Goal: Task Accomplishment & Management: Use online tool/utility

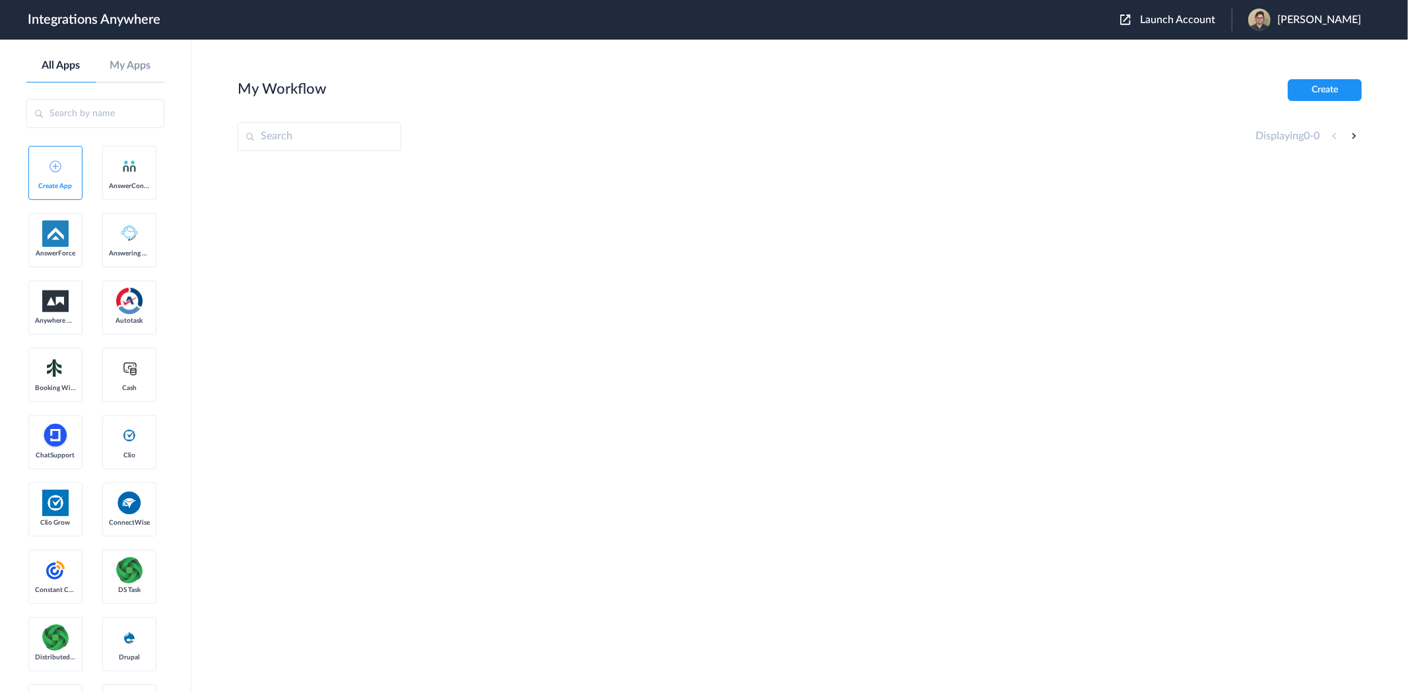
click at [1184, 26] on div "Launch Account [PERSON_NAME] My Account Logout" at bounding box center [1247, 20] width 254 height 22
click at [1185, 16] on span "Launch Account" at bounding box center [1177, 20] width 75 height 11
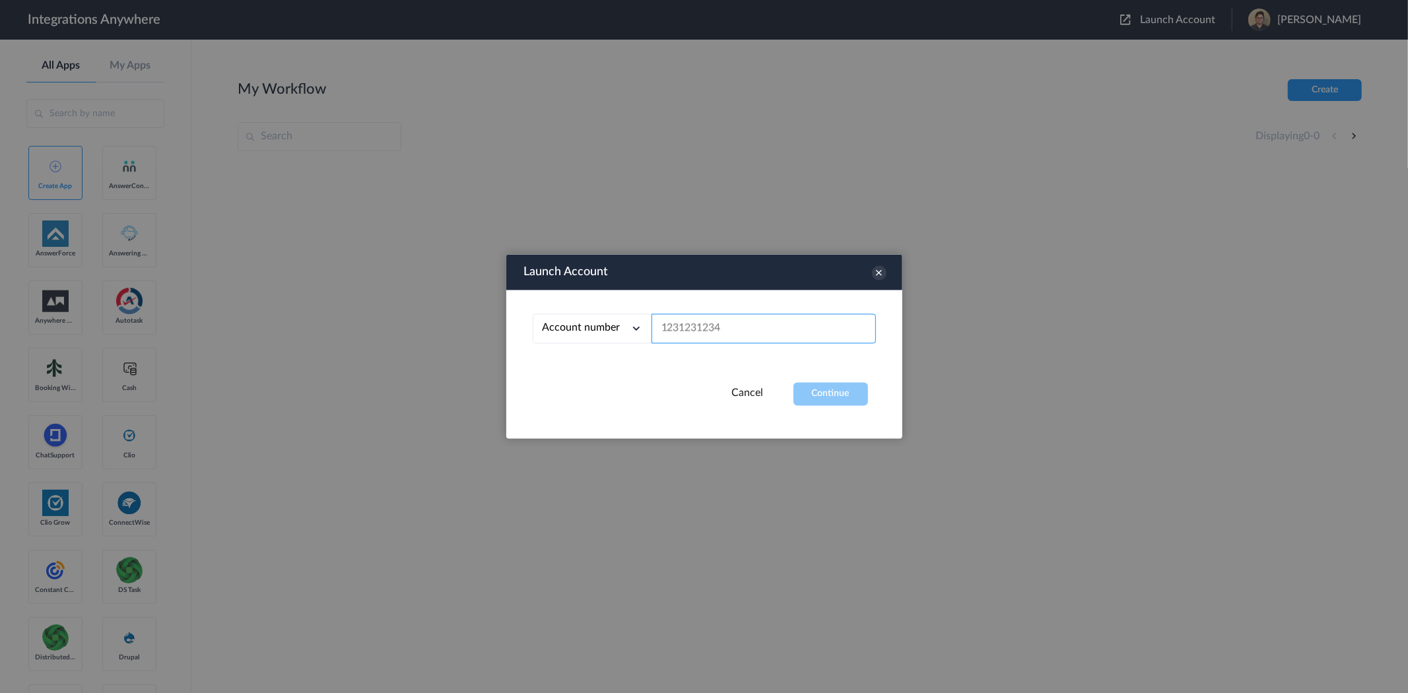
click at [772, 317] on input "text" at bounding box center [763, 329] width 224 height 30
paste input "2816124508"
type input "2816124508"
click at [843, 385] on button "Continue" at bounding box center [830, 394] width 75 height 23
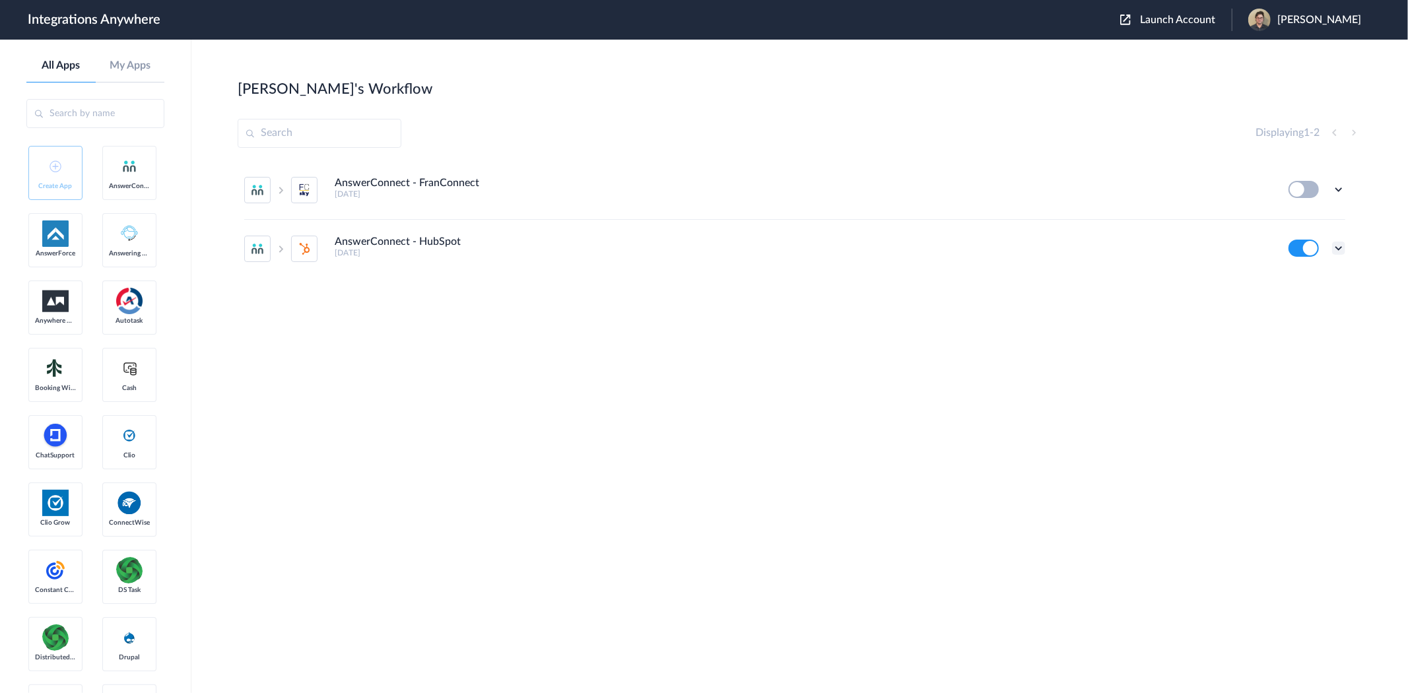
click at [1340, 246] on icon at bounding box center [1338, 248] width 13 height 13
click at [1298, 286] on li "Edit" at bounding box center [1302, 279] width 86 height 24
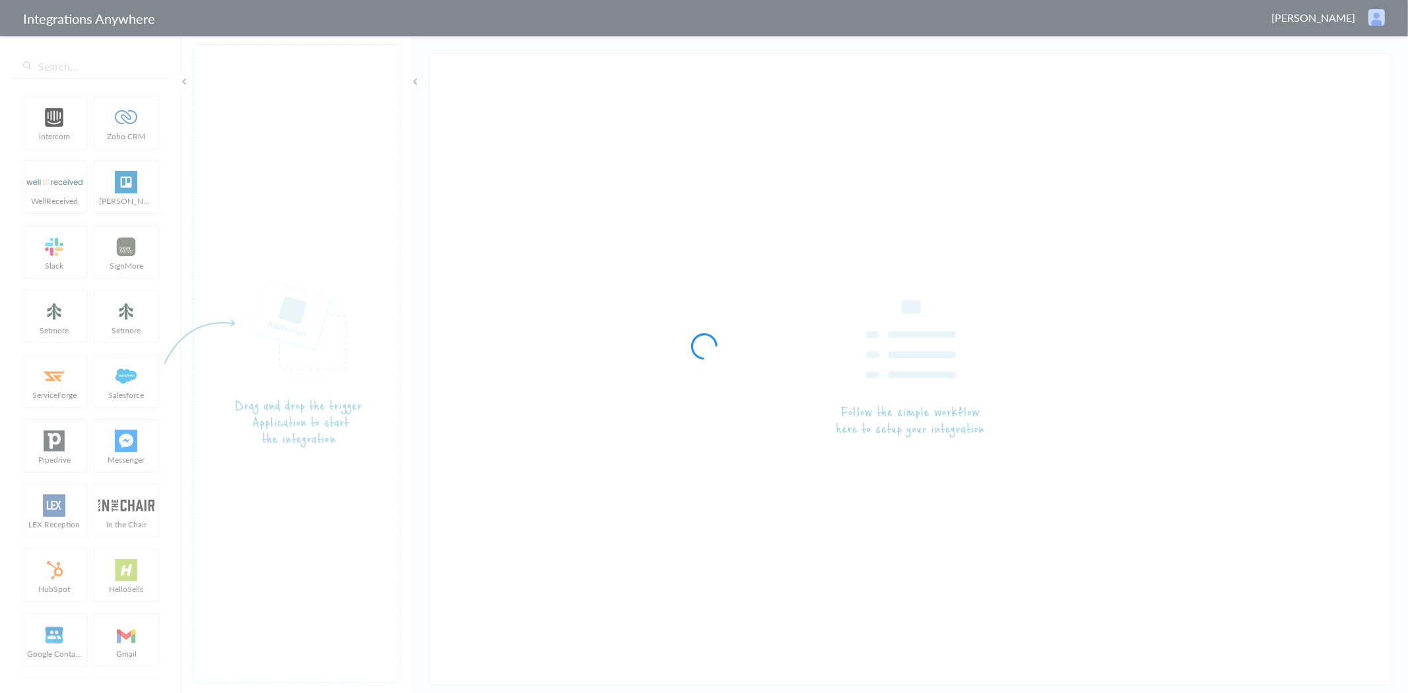
type input "AnswerConnect - HubSpot"
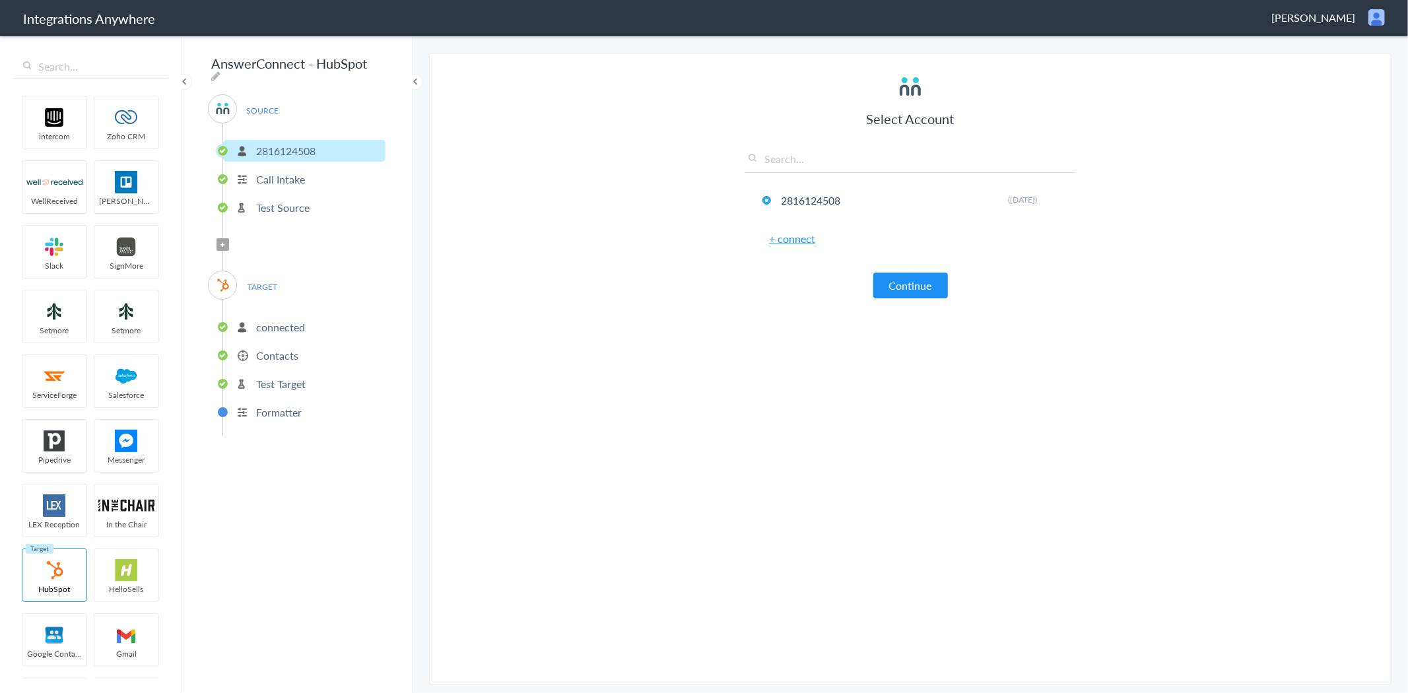
click at [269, 348] on p "Contacts" at bounding box center [277, 355] width 42 height 15
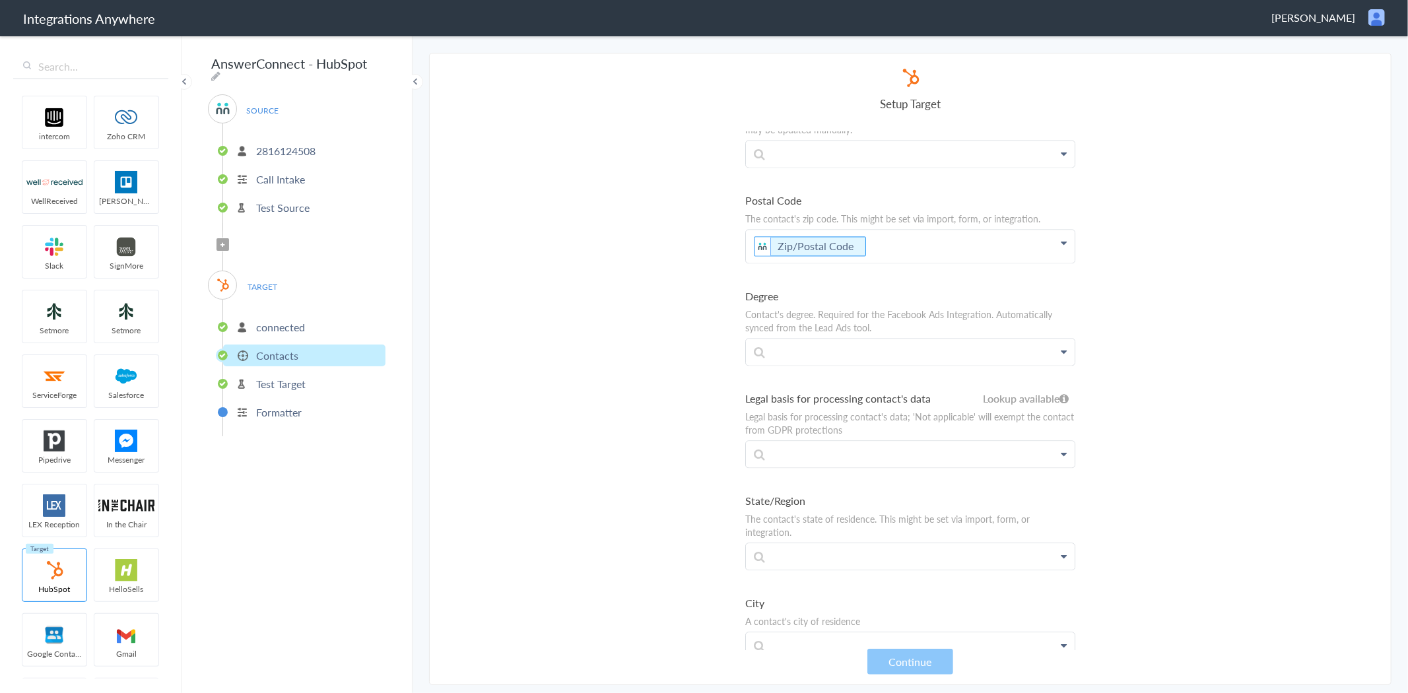
scroll to position [2640, 0]
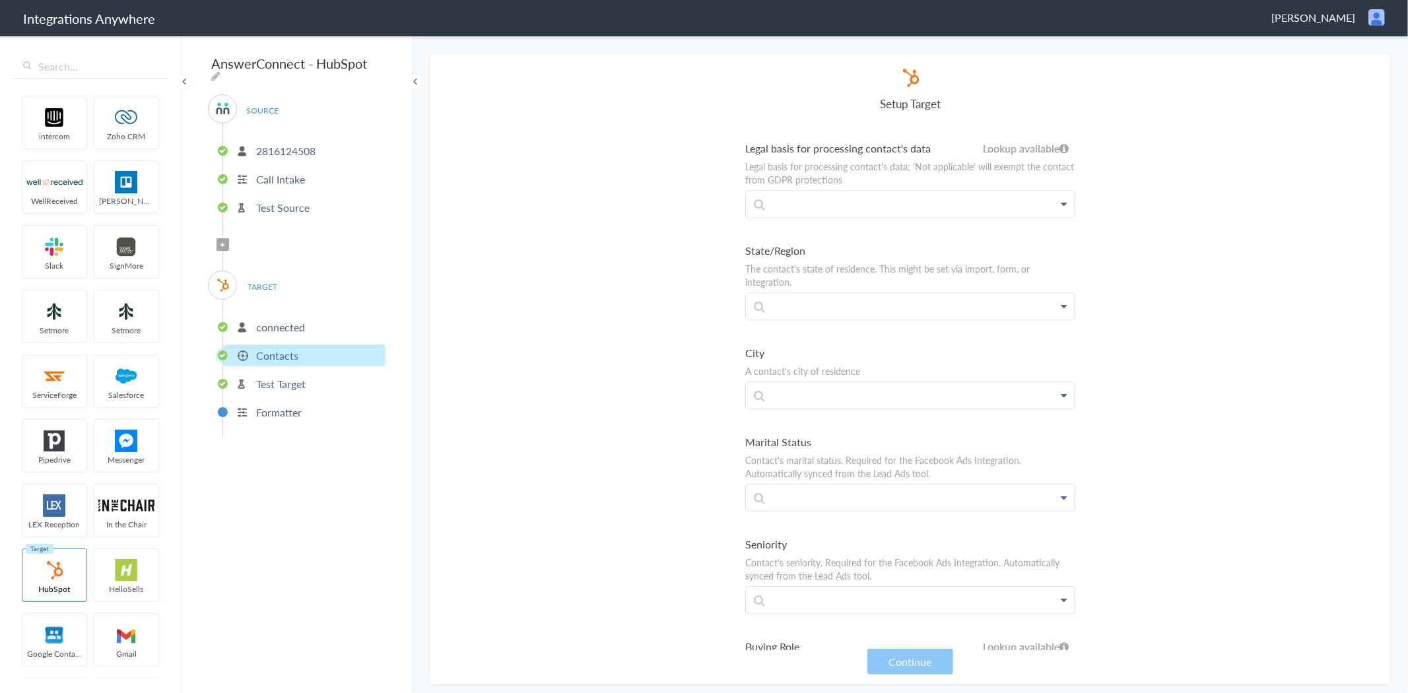
click at [222, 242] on icon at bounding box center [223, 244] width 4 height 5
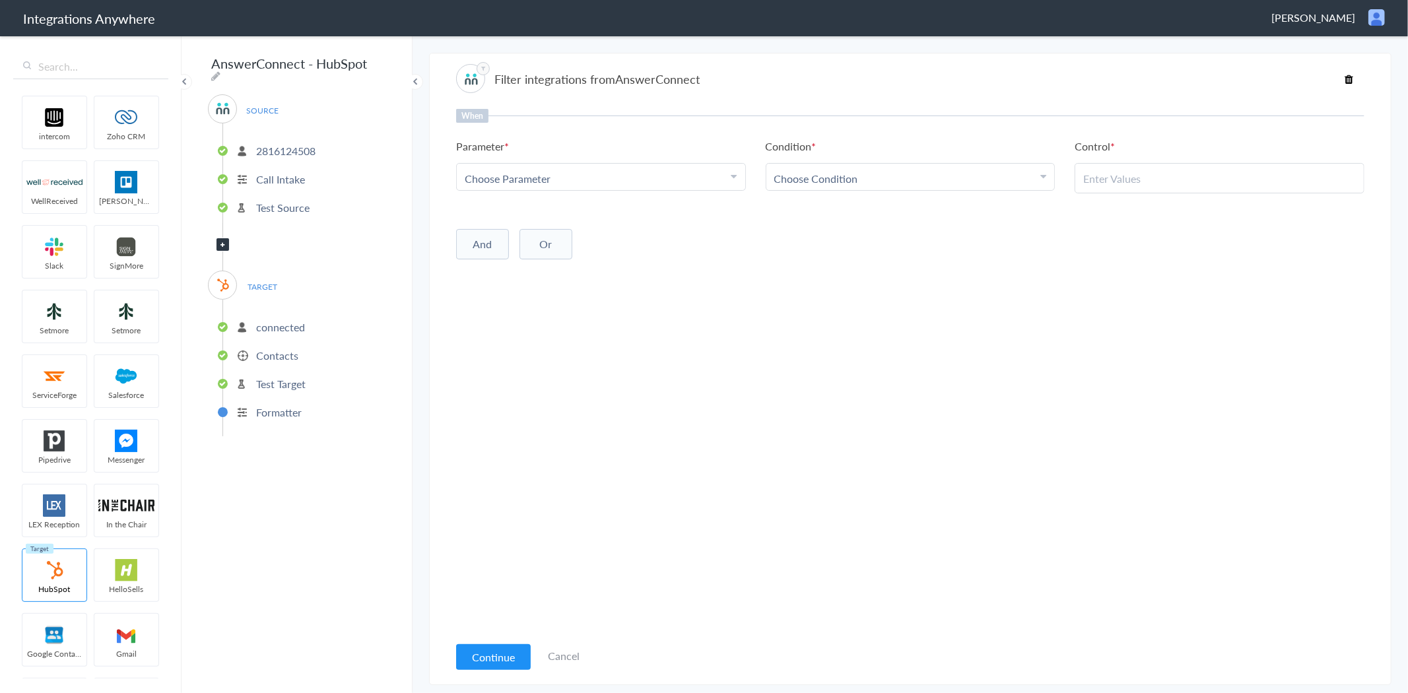
click at [548, 177] on span "Choose Parameter" at bounding box center [508, 178] width 86 height 15
click at [565, 290] on link "Call Closing Note" at bounding box center [601, 299] width 288 height 28
click at [1020, 177] on div "Choose Condition" at bounding box center [910, 178] width 273 height 15
click at [904, 292] on link "Does Not Exists" at bounding box center [910, 300] width 288 height 28
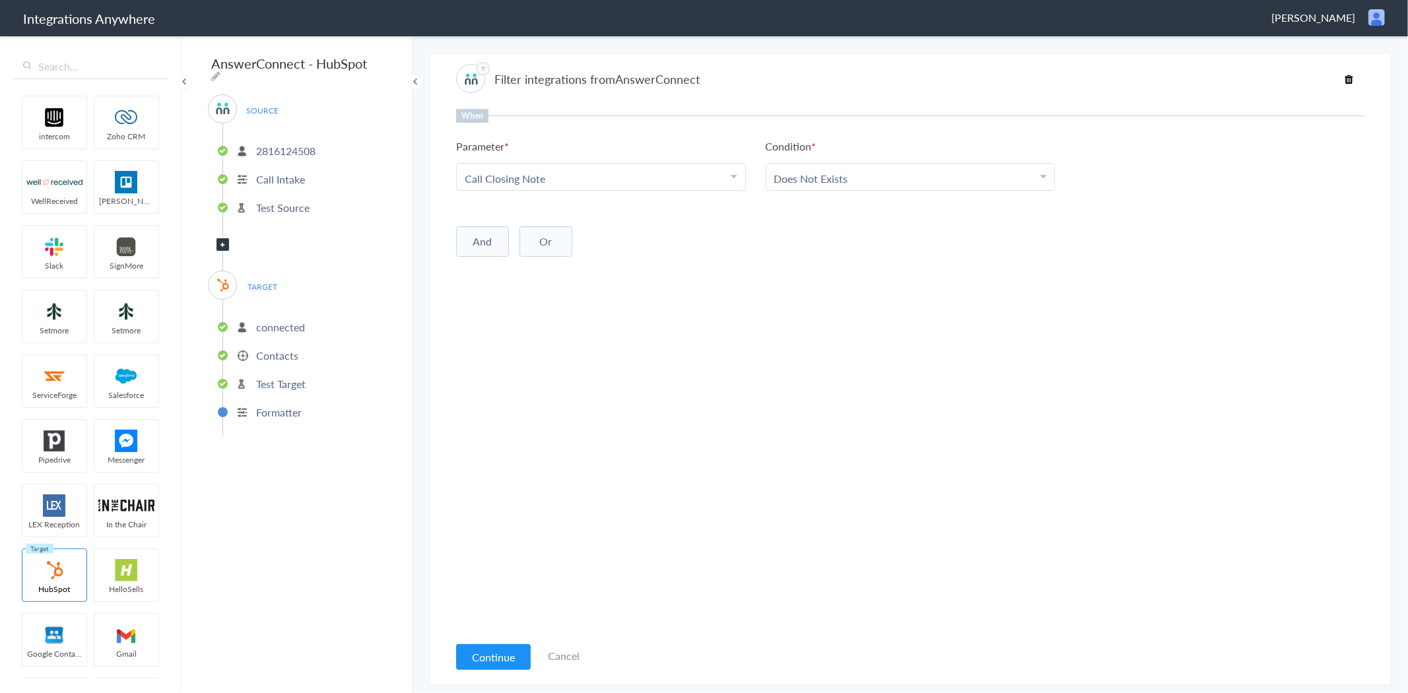
click at [488, 243] on button "And" at bounding box center [482, 241] width 53 height 30
click at [499, 278] on link "Choose Parameter" at bounding box center [601, 267] width 288 height 26
click at [502, 271] on span "Choose Parameter" at bounding box center [508, 268] width 86 height 15
click at [504, 266] on span "Choose Parameter" at bounding box center [508, 268] width 86 height 15
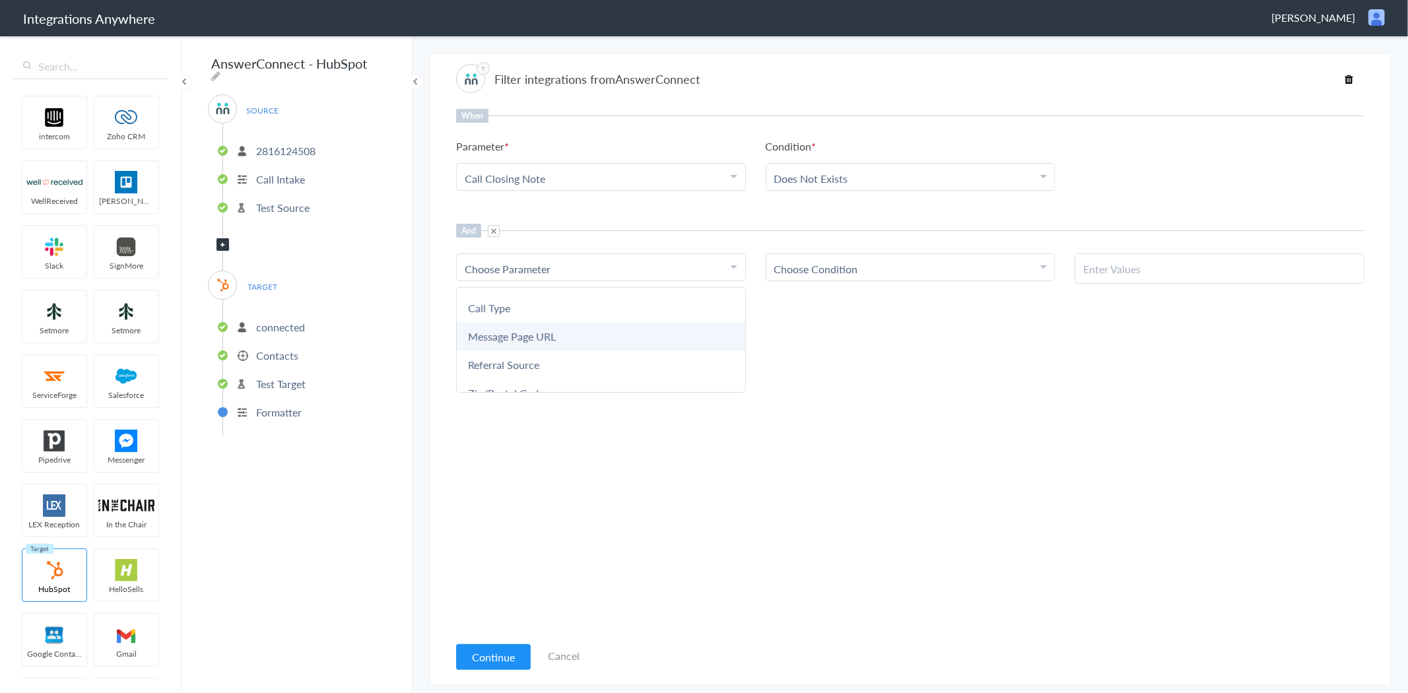
click at [509, 322] on link "Message Page URL" at bounding box center [601, 336] width 288 height 28
click at [507, 277] on link "Choose Parameter Message Page URL" at bounding box center [601, 267] width 288 height 26
click at [507, 268] on link "Message Page URL" at bounding box center [509, 268] width 88 height 15
click at [504, 265] on link "Message Page URL" at bounding box center [509, 268] width 88 height 15
click at [499, 294] on link "Call Type" at bounding box center [601, 308] width 288 height 28
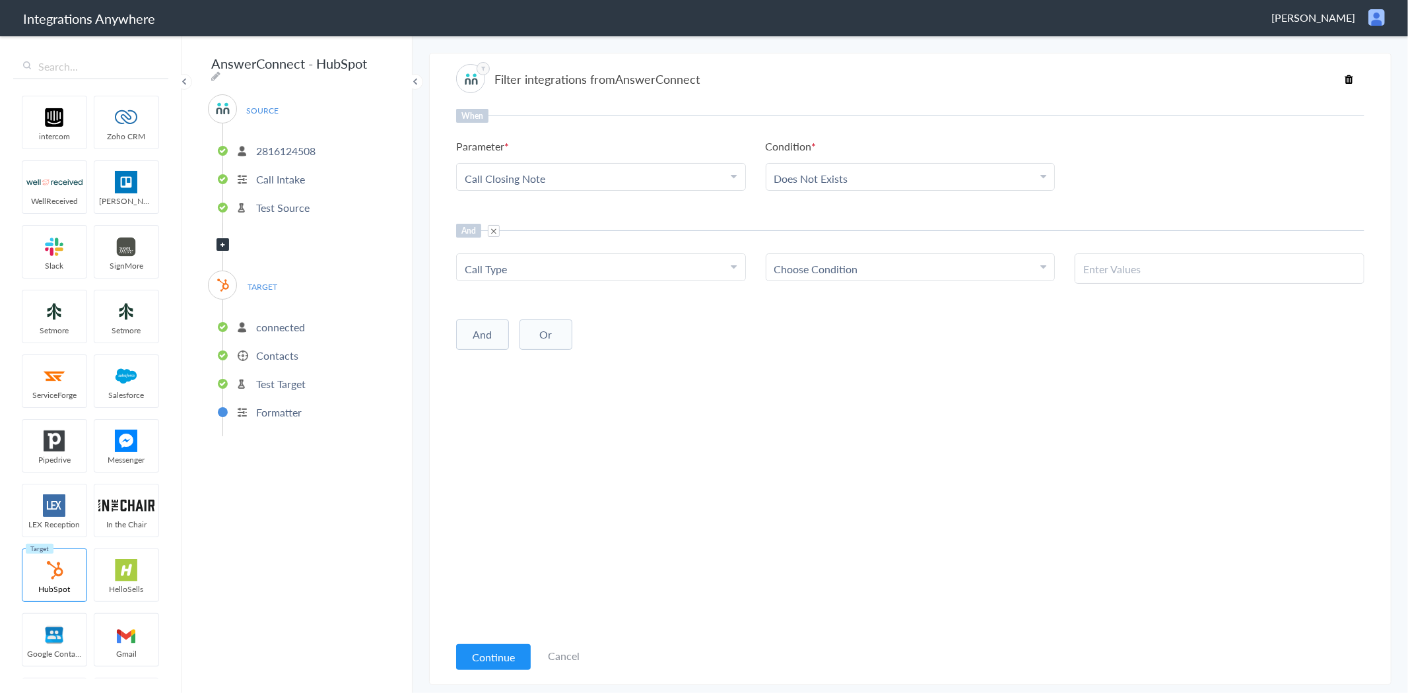
click at [859, 265] on div "Choose Condition" at bounding box center [910, 268] width 273 height 15
click at [843, 335] on link "Contains" at bounding box center [910, 333] width 288 height 28
click at [1131, 267] on input "text" at bounding box center [1219, 268] width 273 height 15
paste input "New Service"
type input "New Service"
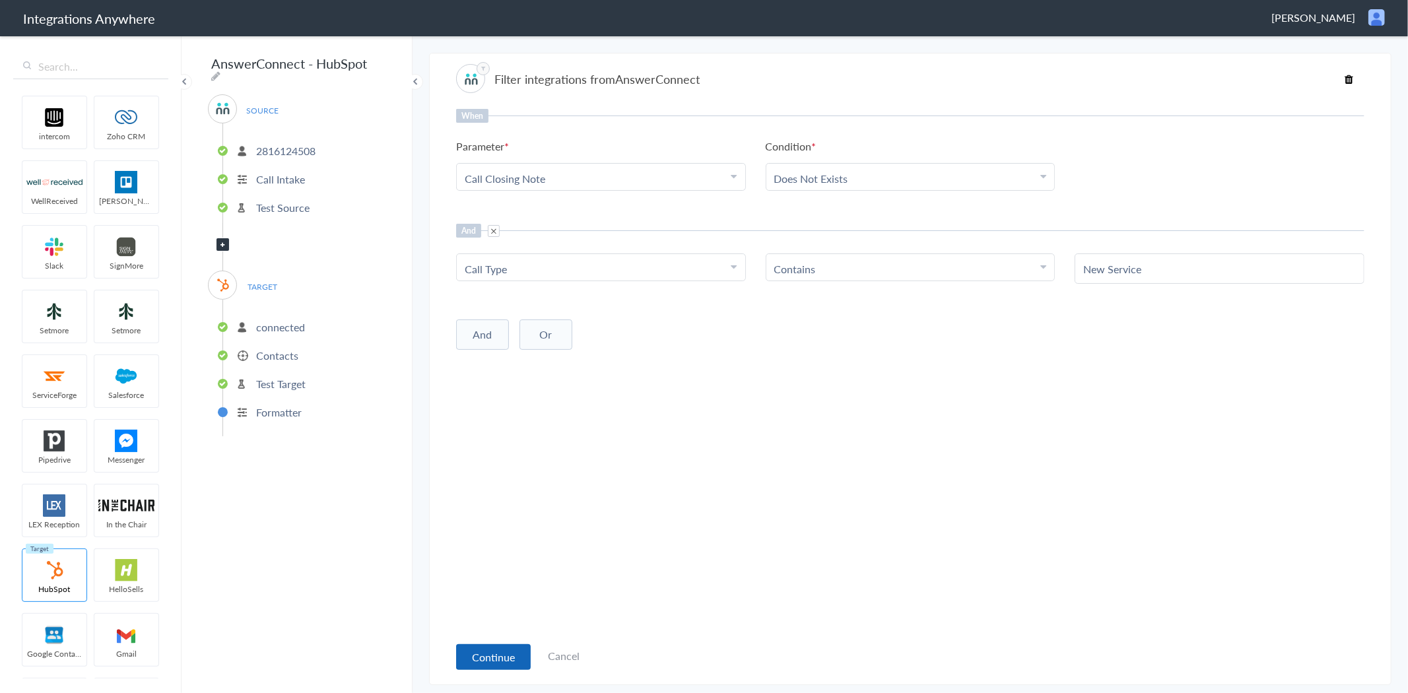
click at [506, 667] on button "Continue" at bounding box center [493, 657] width 75 height 26
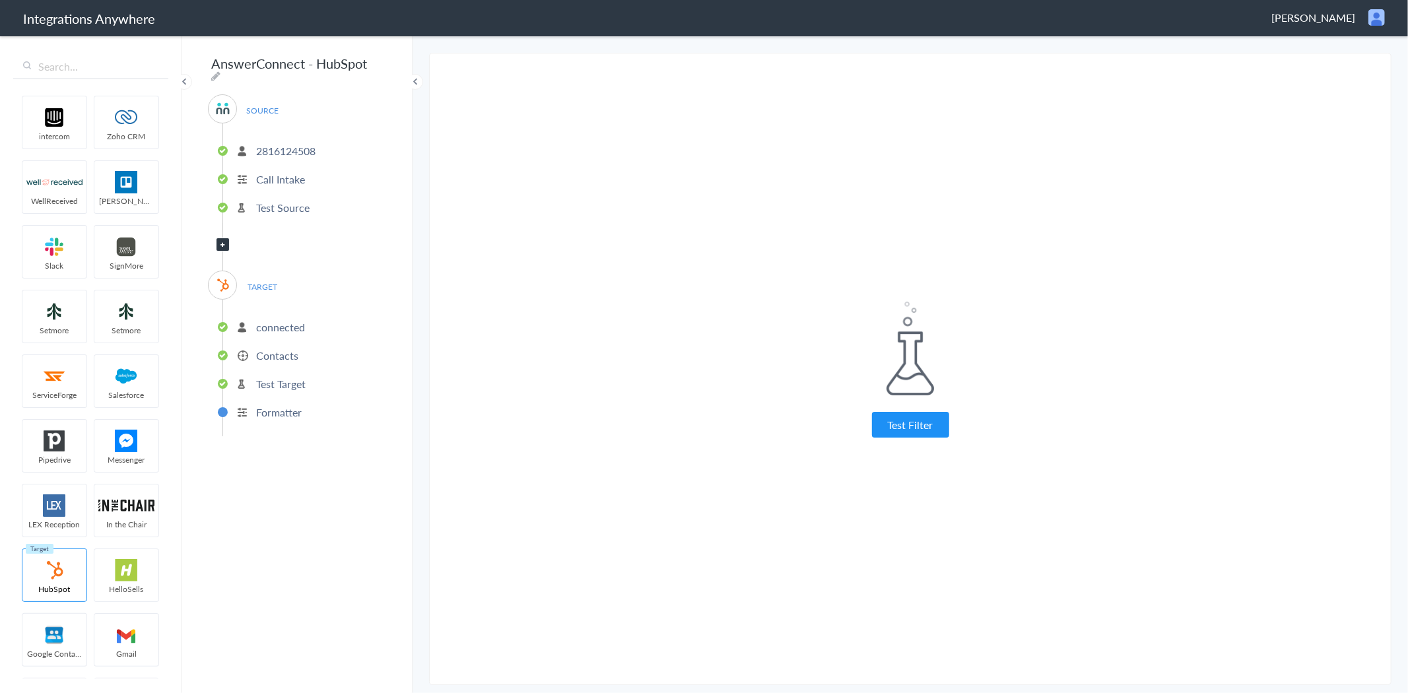
click at [932, 429] on button "Test Filter" at bounding box center [910, 425] width 77 height 26
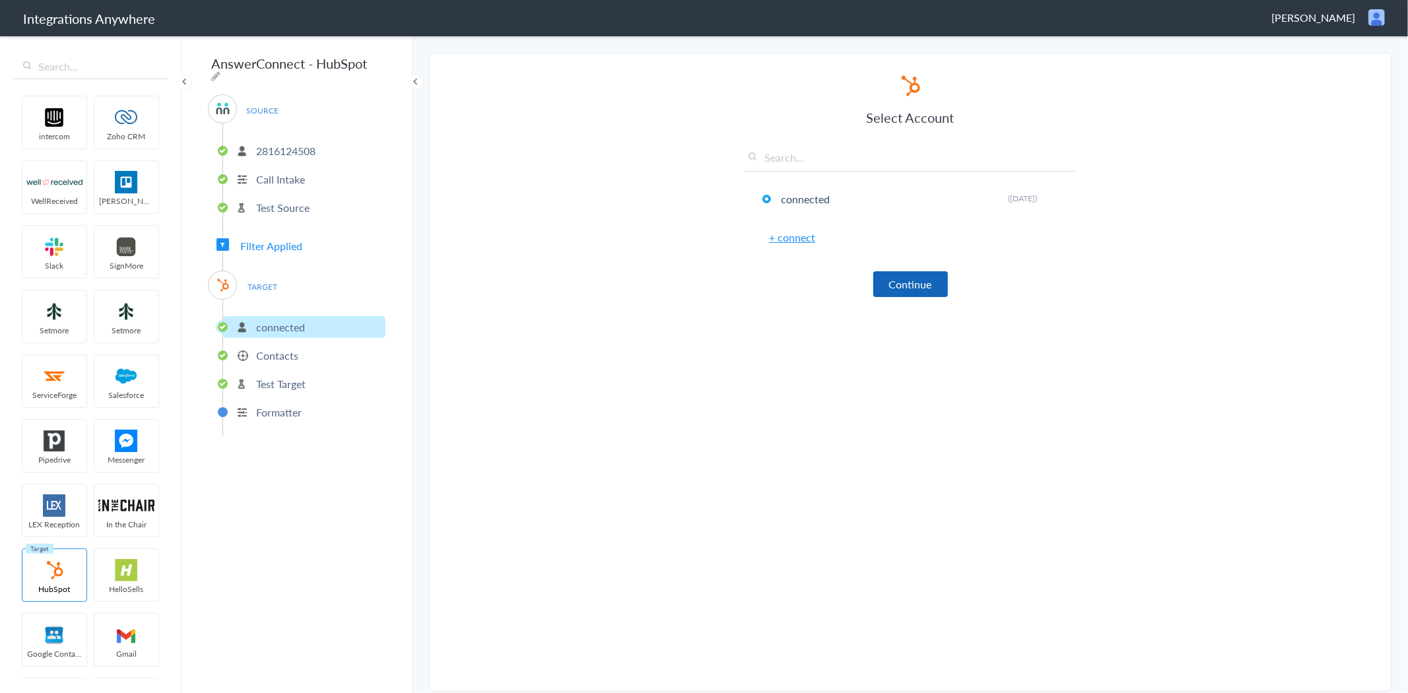
click at [920, 287] on button "Continue" at bounding box center [910, 284] width 75 height 26
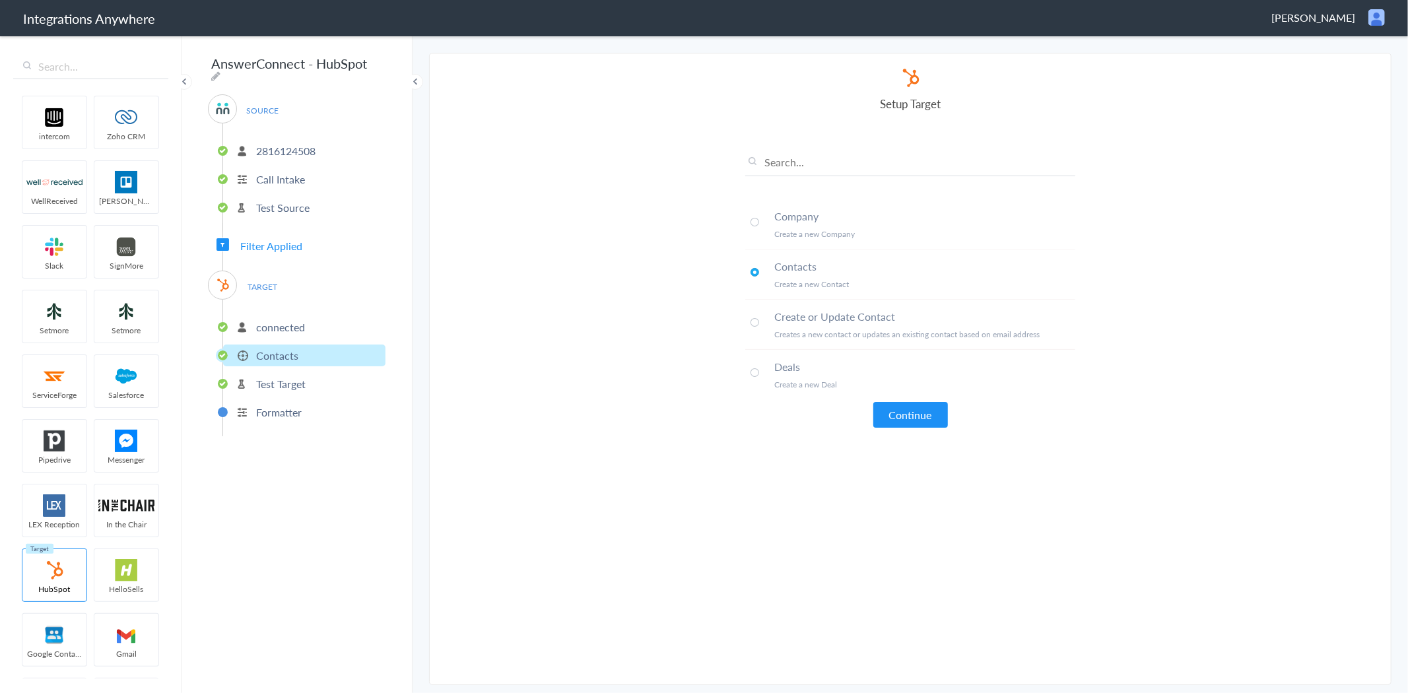
click at [755, 322] on span at bounding box center [754, 322] width 9 height 9
click at [926, 416] on button "Continue" at bounding box center [910, 415] width 75 height 26
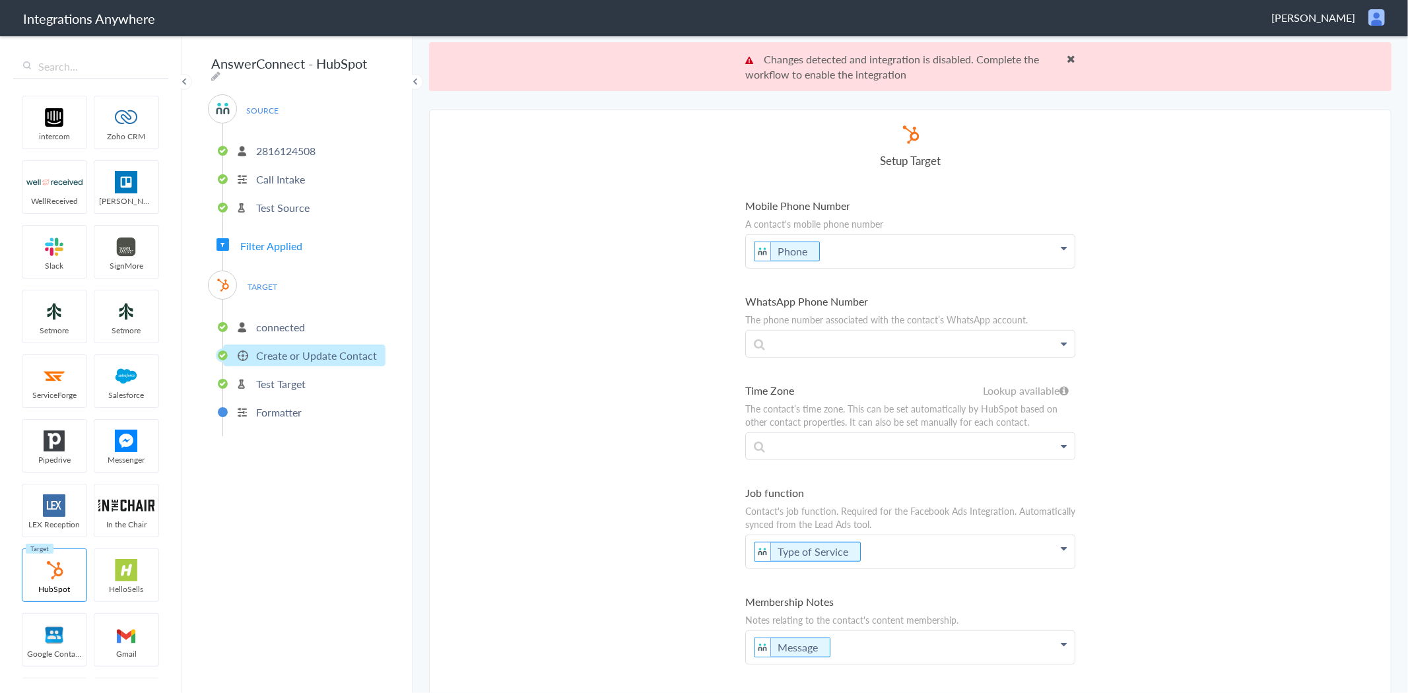
scroll to position [953, 0]
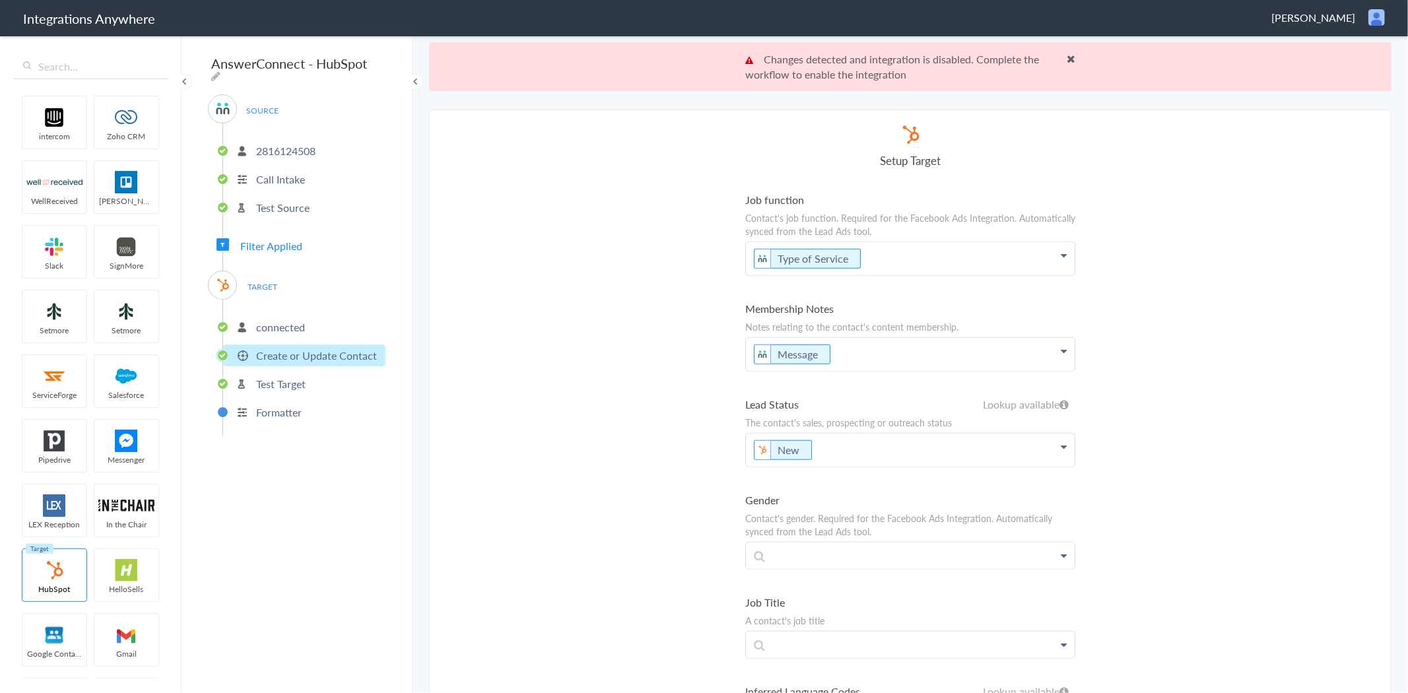
click at [888, 352] on p "Message" at bounding box center [910, 354] width 329 height 33
click at [793, 409] on link "Message(If Any)" at bounding box center [910, 423] width 329 height 28
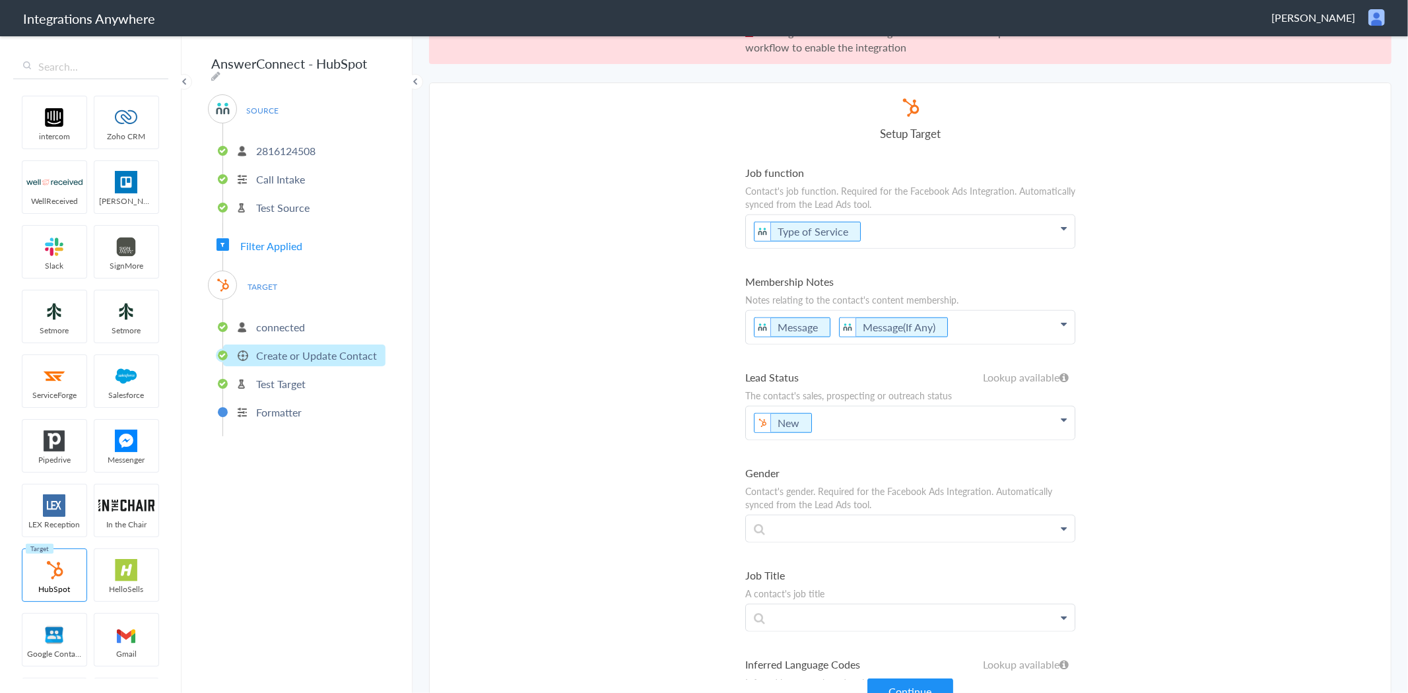
scroll to position [48, 0]
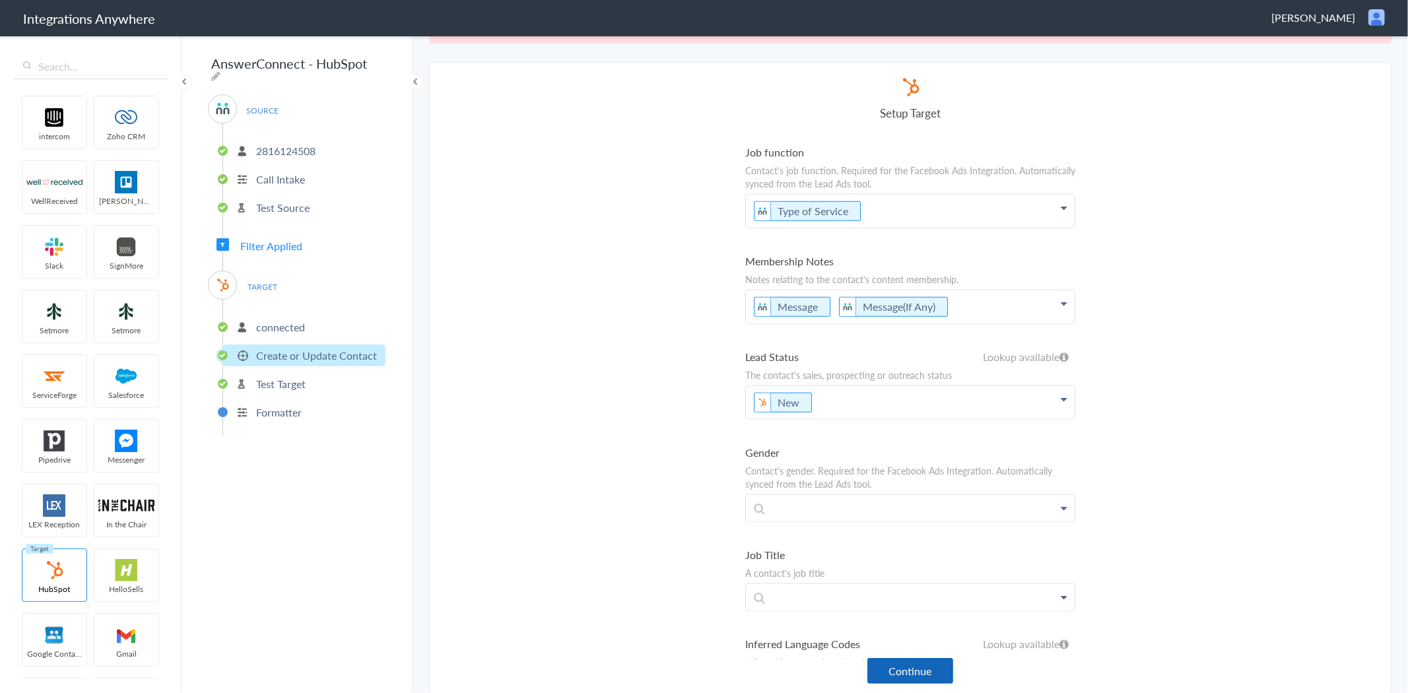
click at [905, 674] on button "Continue" at bounding box center [910, 671] width 86 height 26
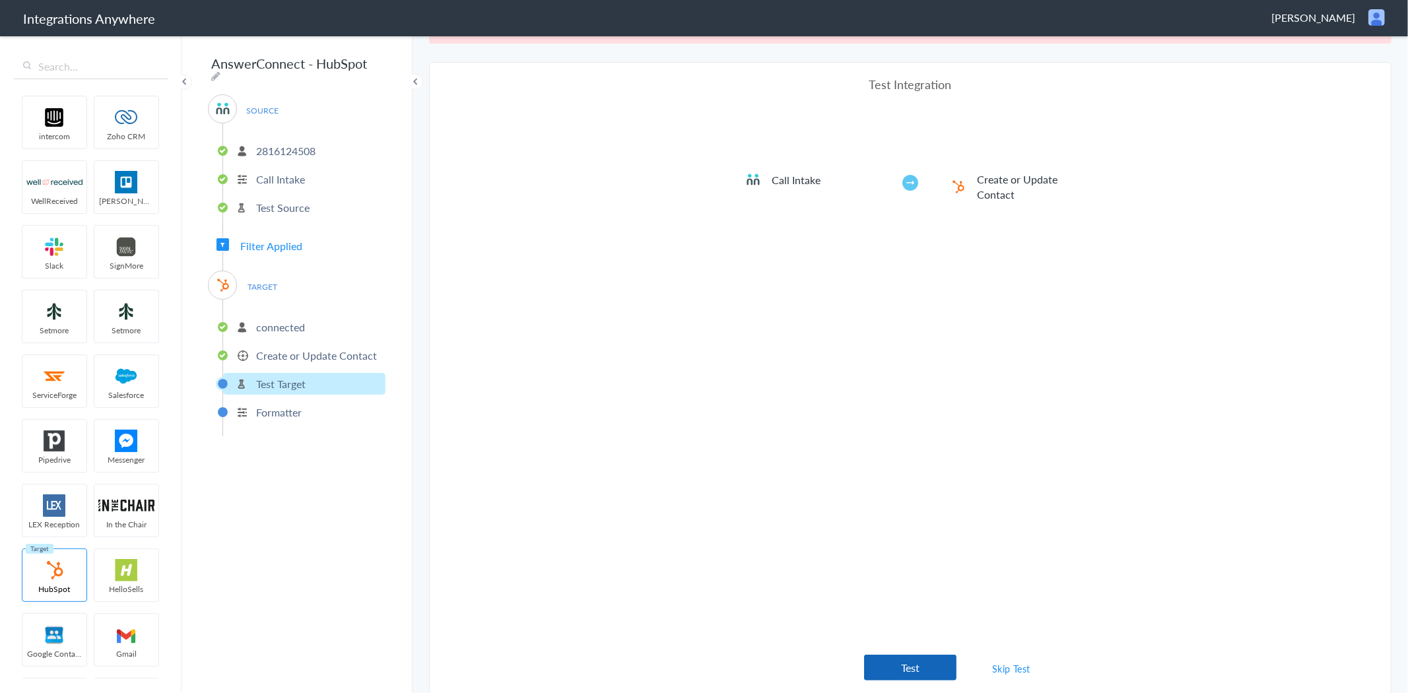
click at [912, 669] on button "Test" at bounding box center [910, 668] width 92 height 26
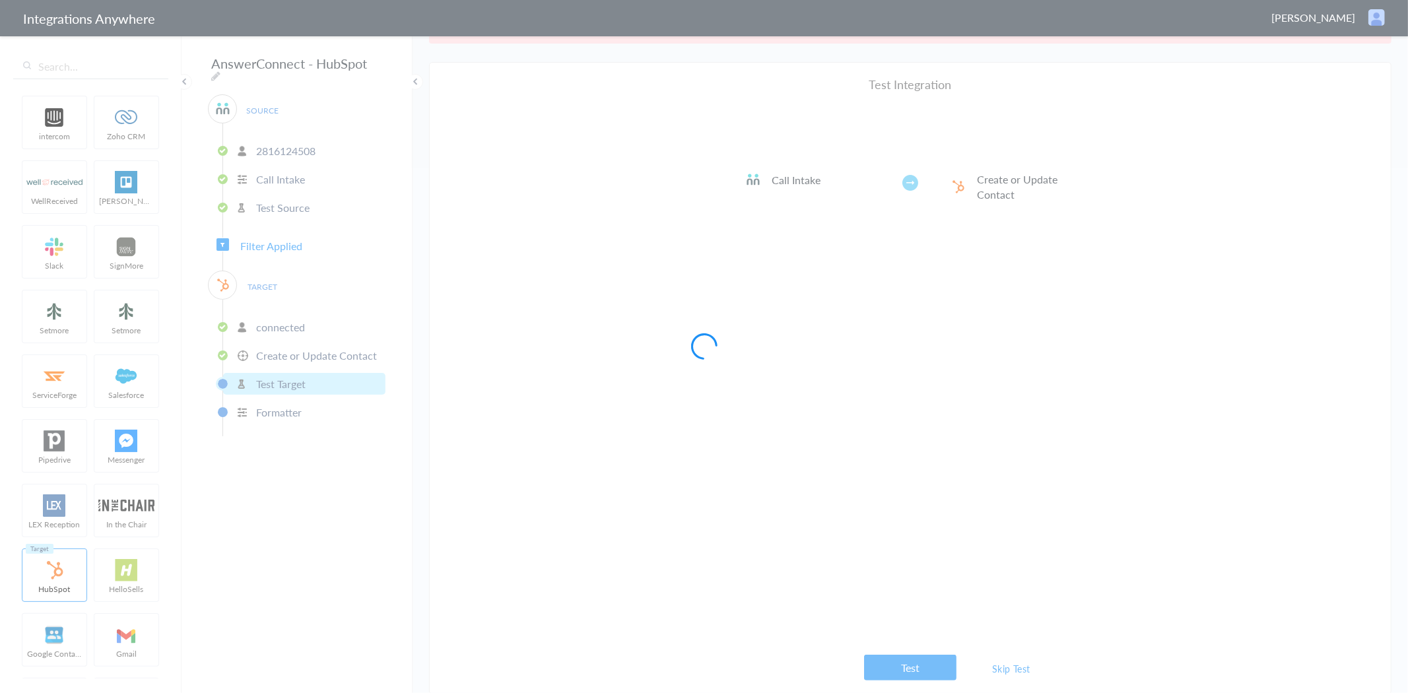
scroll to position [0, 0]
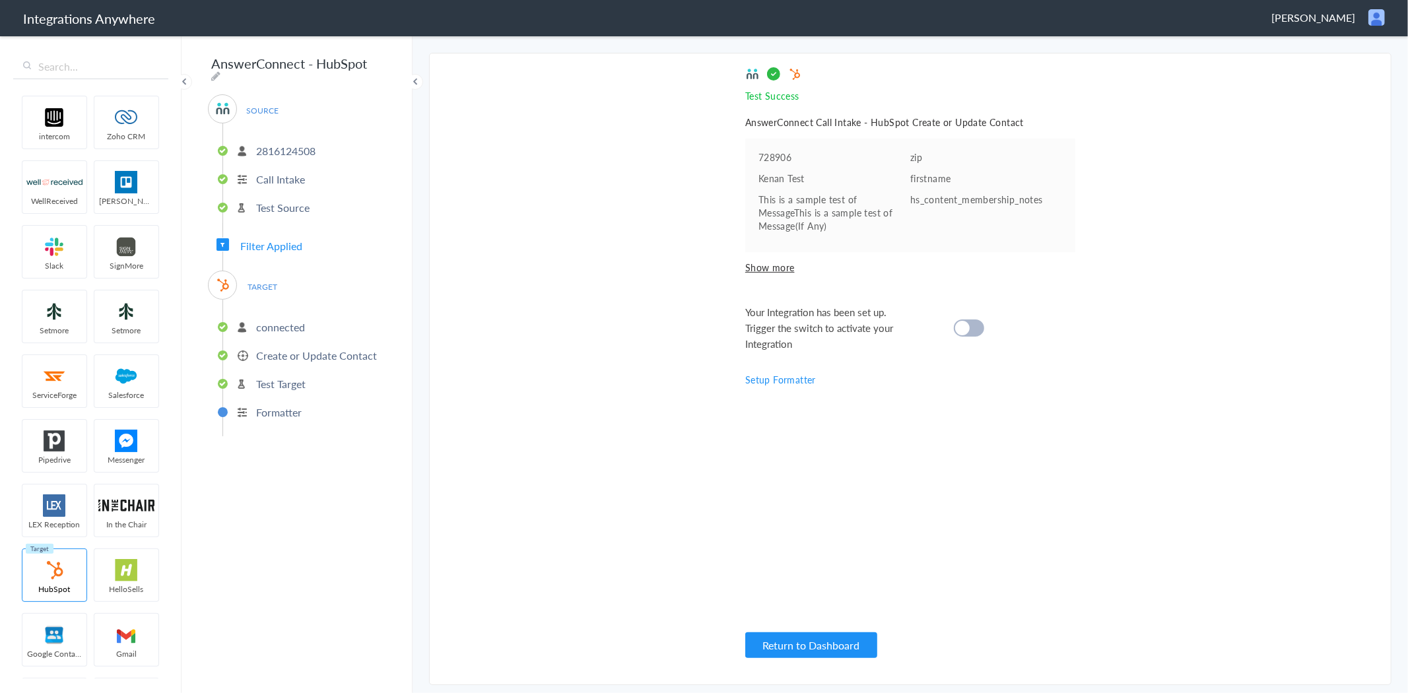
click at [973, 319] on div at bounding box center [969, 327] width 30 height 17
click at [284, 354] on p "Create or Update Contact" at bounding box center [316, 355] width 121 height 15
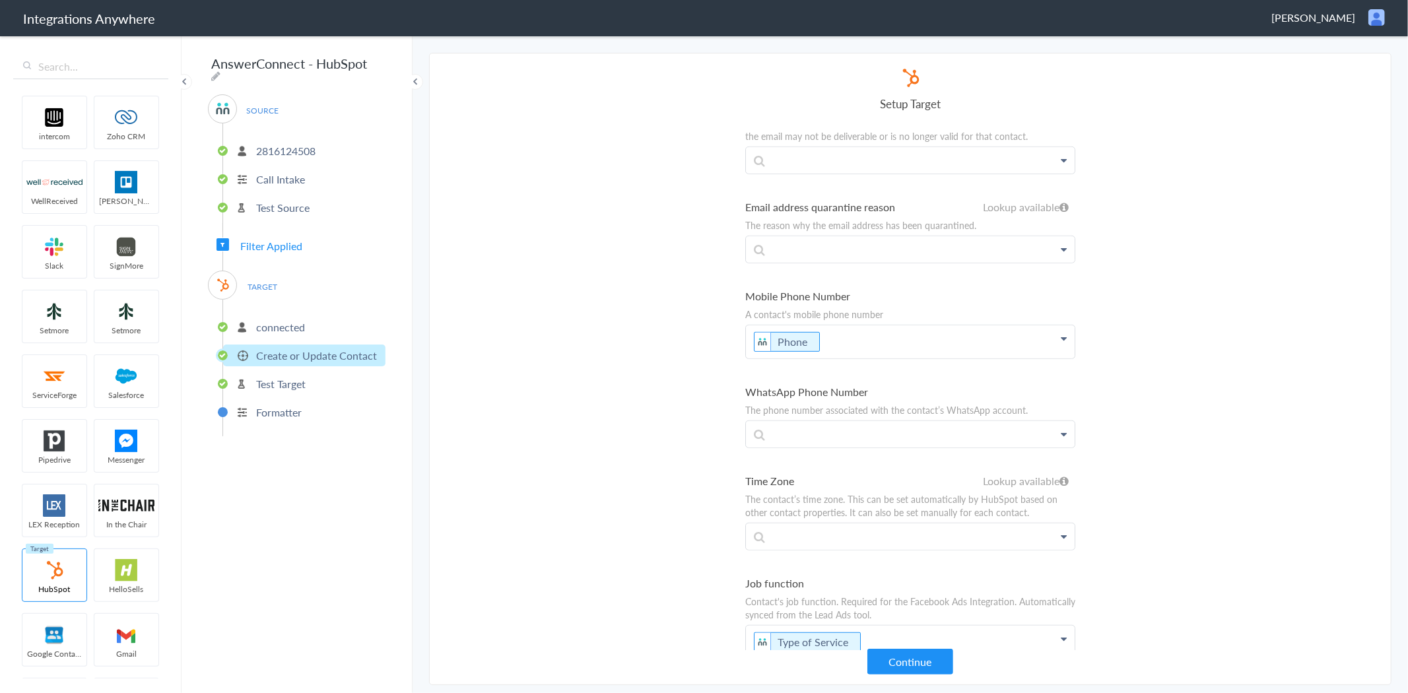
scroll to position [806, 0]
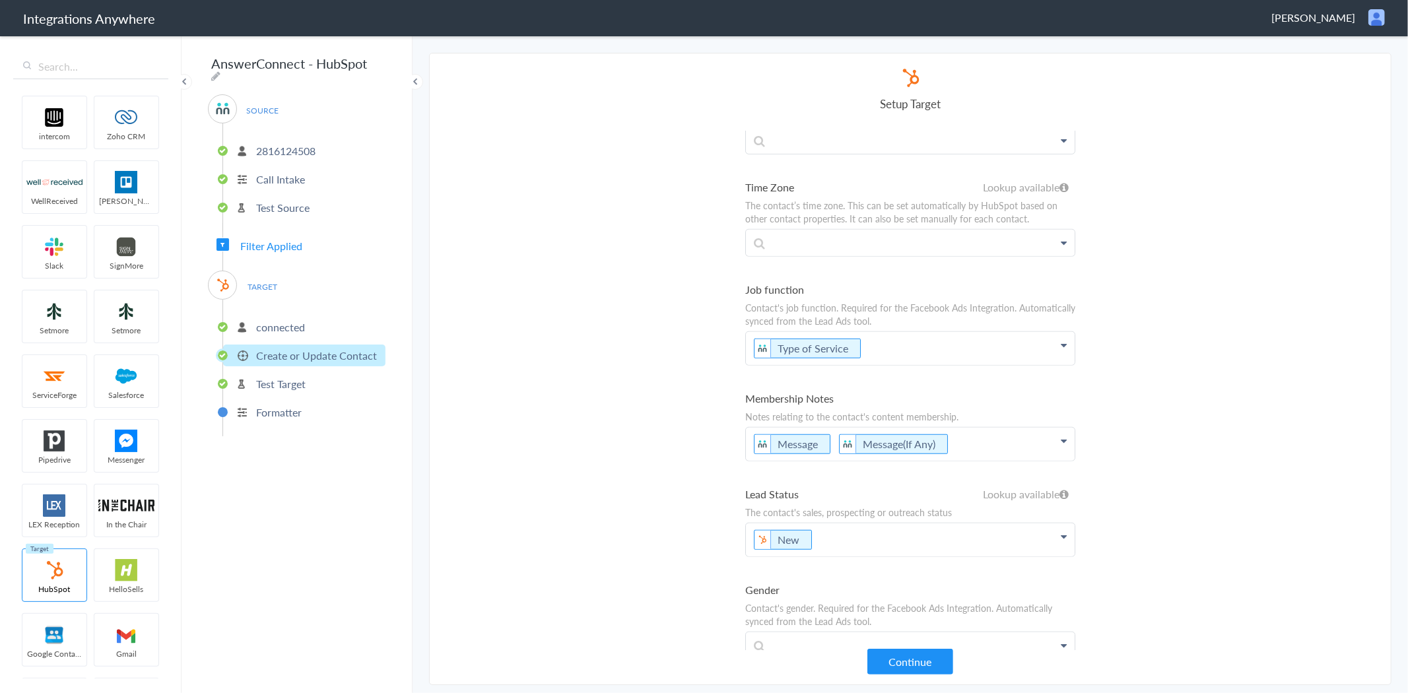
click at [979, 436] on p "Message Message(If Any)" at bounding box center [910, 444] width 329 height 33
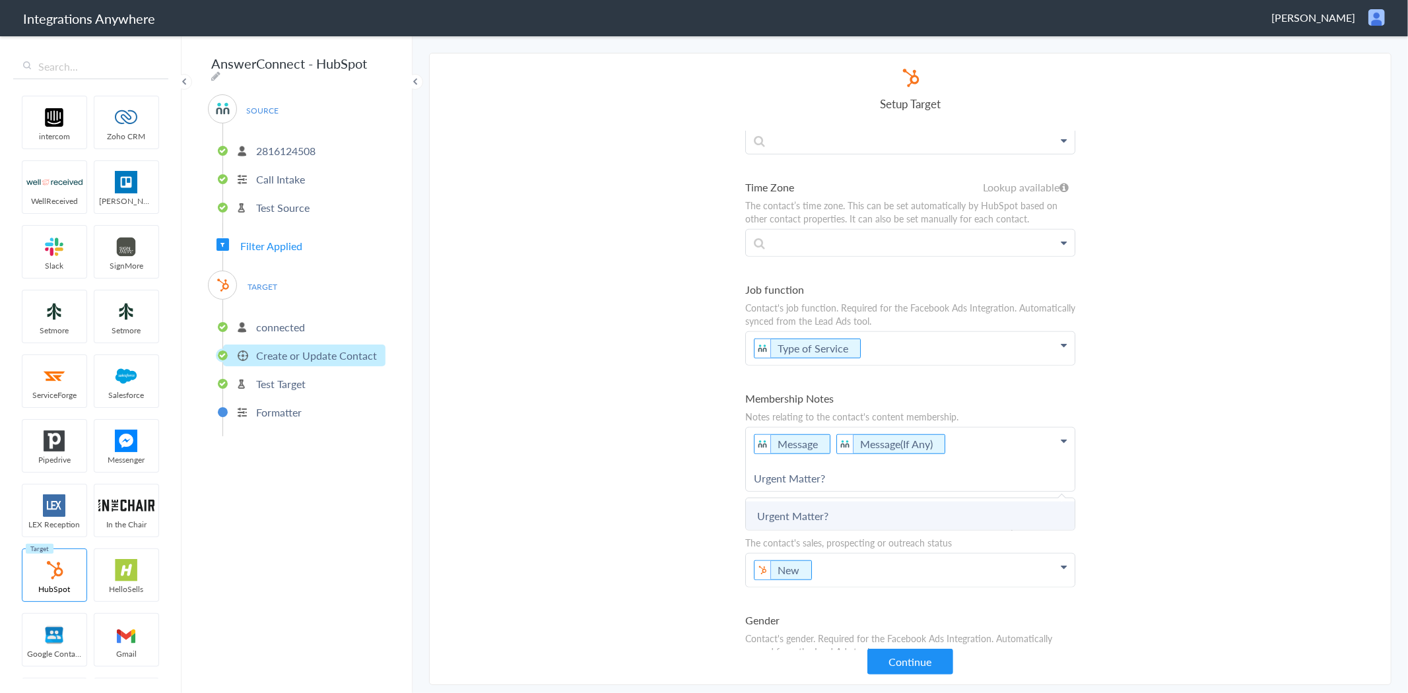
click at [894, 509] on link "Urgent Matter?" at bounding box center [910, 516] width 329 height 28
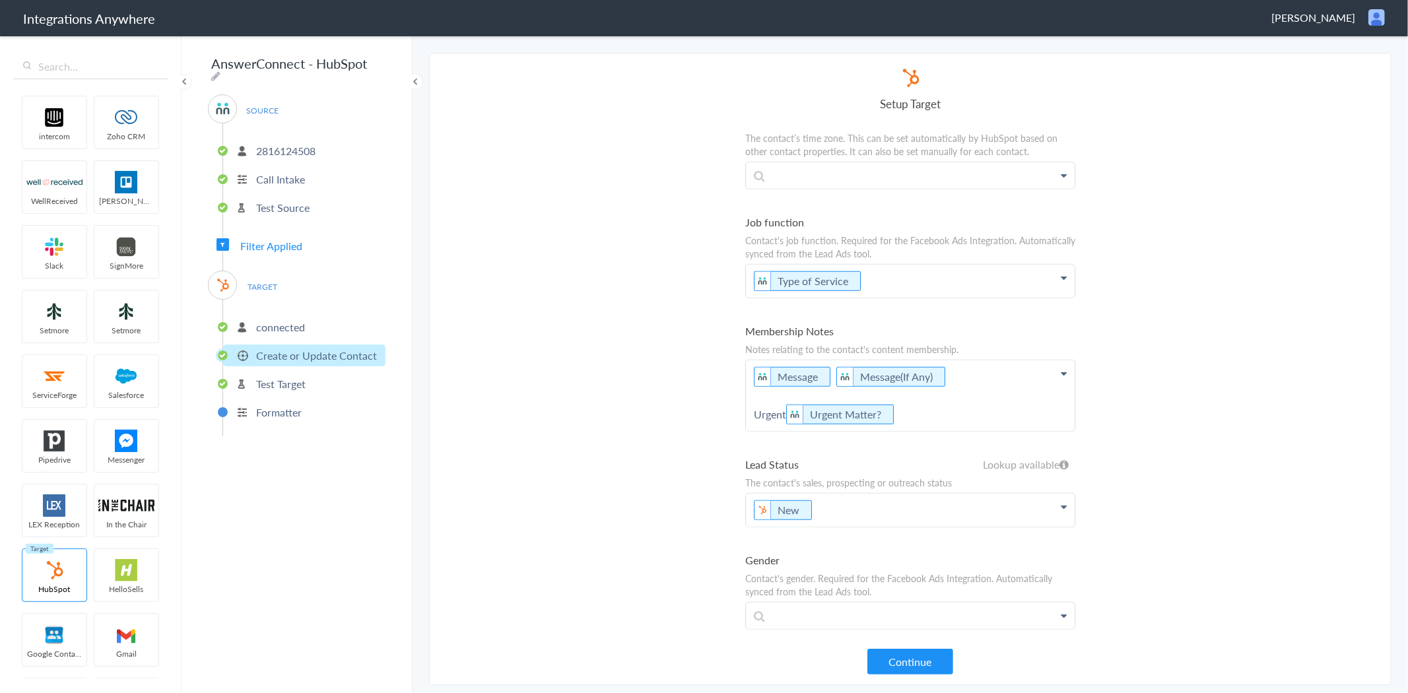
scroll to position [953, 0]
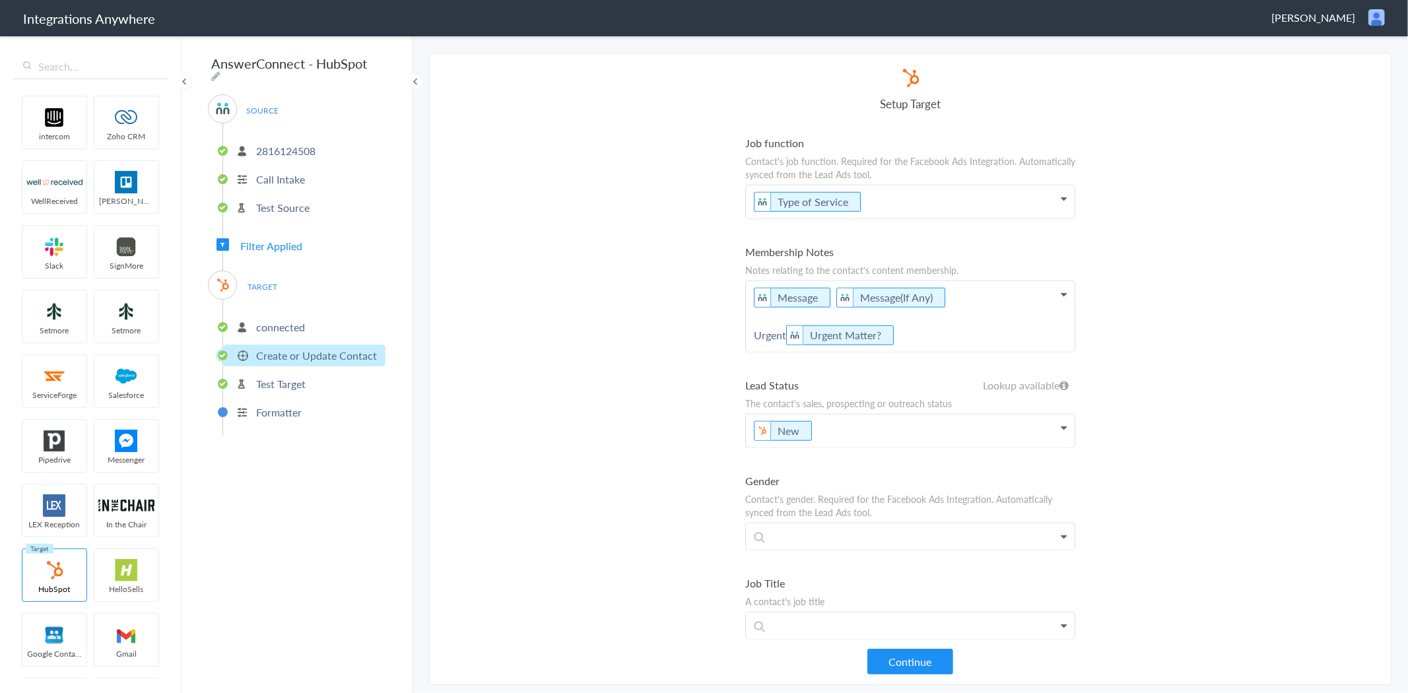
click at [749, 298] on p "Message Message(If Any) Urgent Urgent Matter?" at bounding box center [910, 316] width 329 height 71
click at [784, 329] on p "Message (if any): Message Message(If Any) Urgent Urgent Matter?" at bounding box center [910, 316] width 329 height 71
click at [927, 660] on button "Continue" at bounding box center [910, 662] width 86 height 26
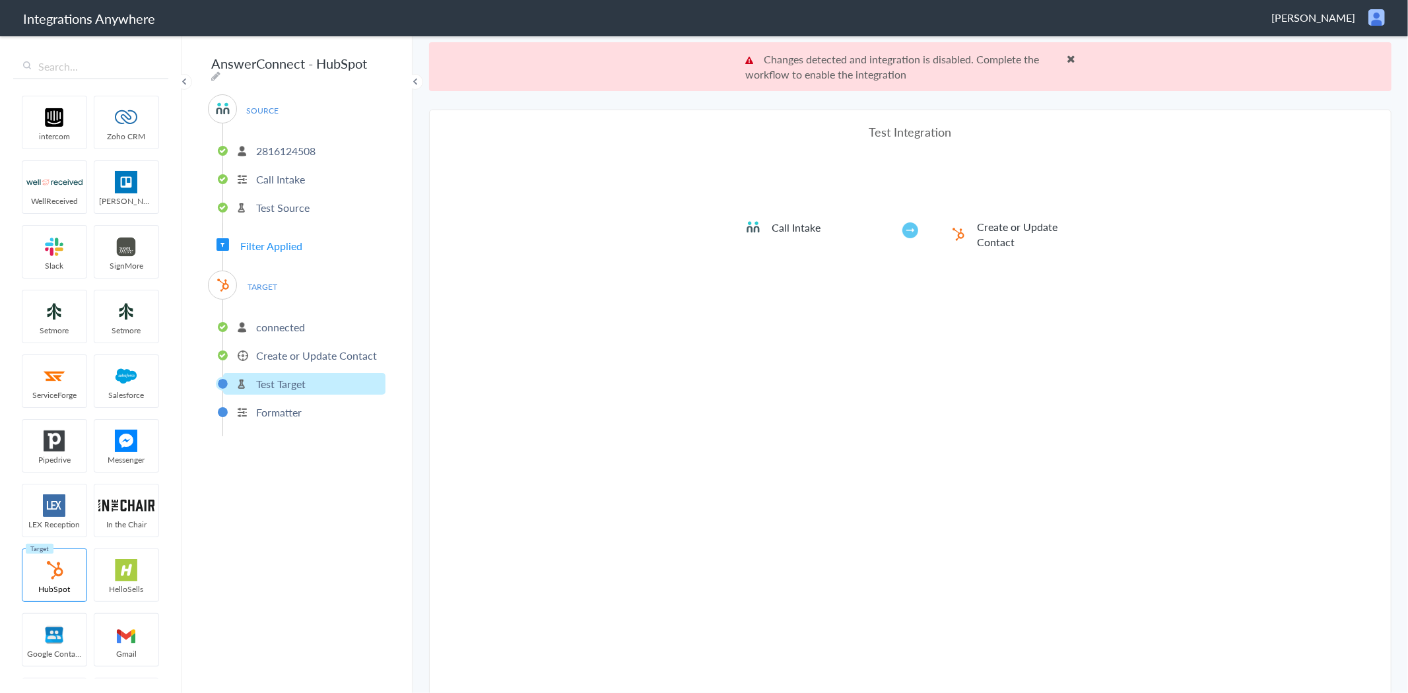
click at [284, 376] on p "Test Target" at bounding box center [280, 383] width 49 height 15
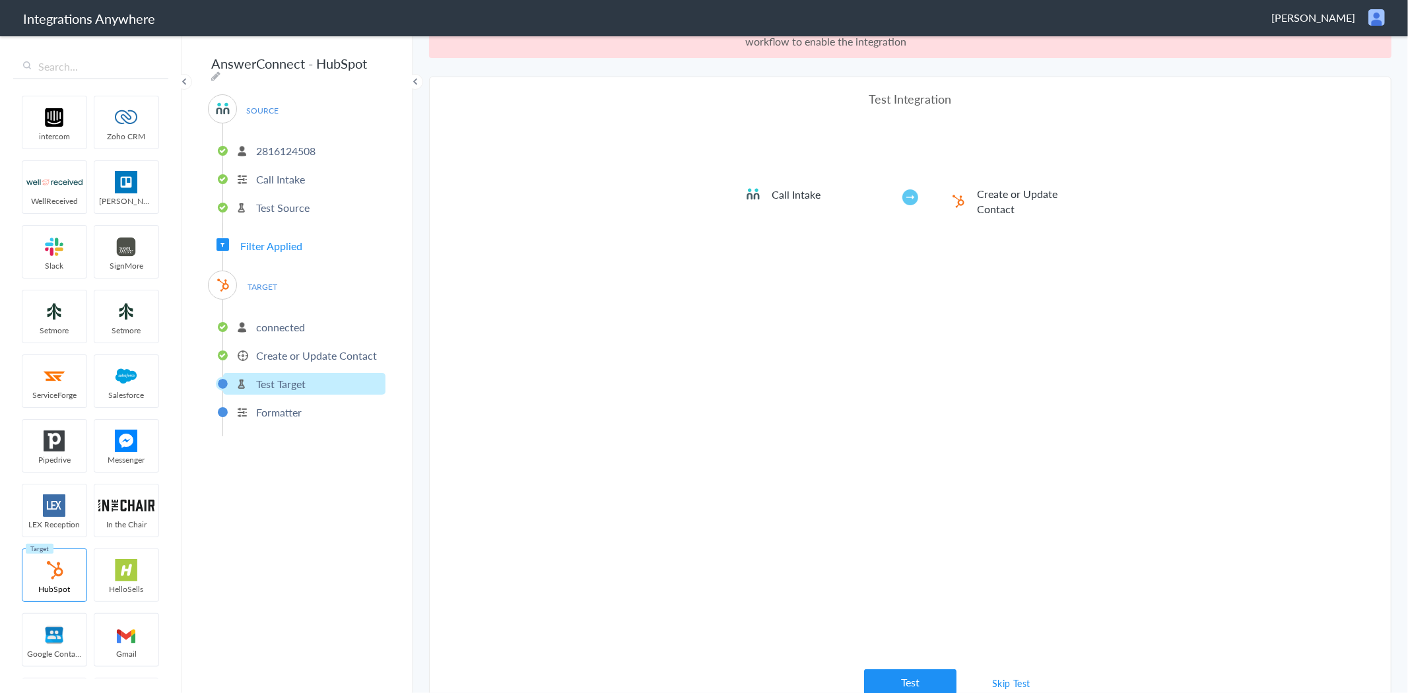
scroll to position [48, 0]
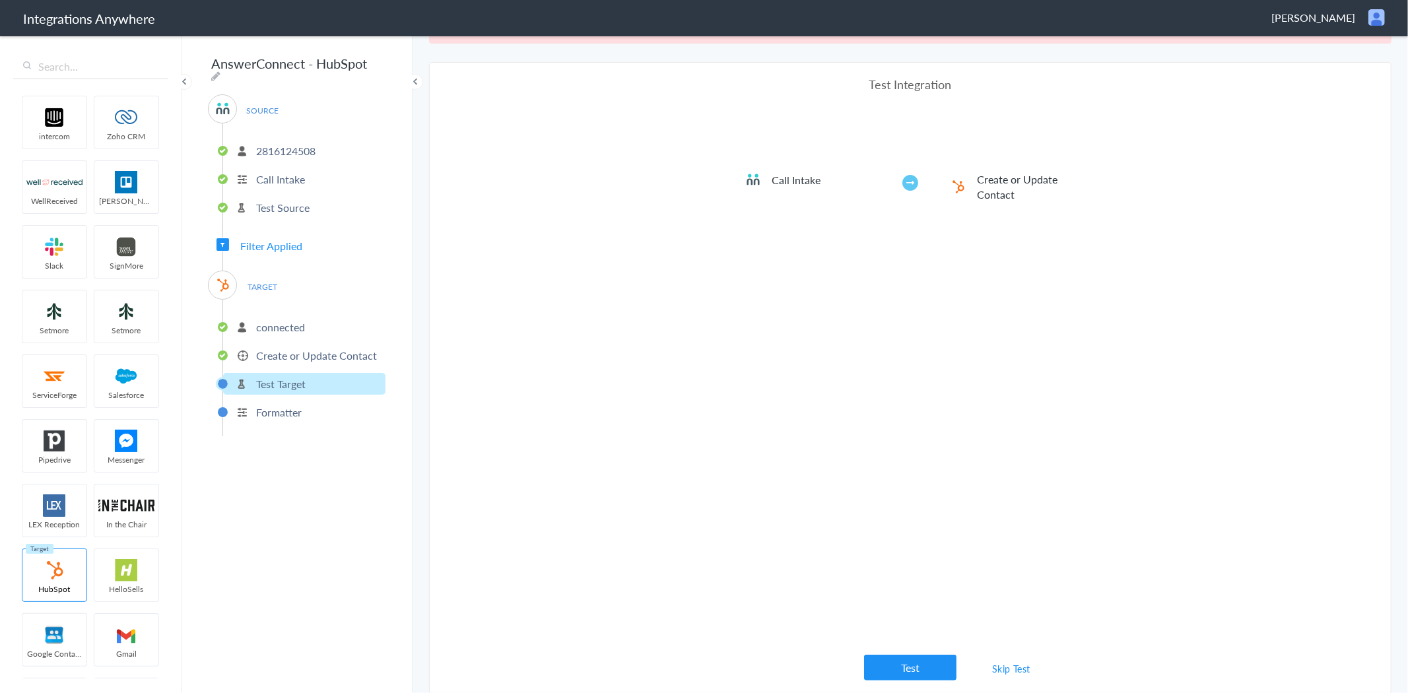
drag, startPoint x: 1024, startPoint y: 657, endPoint x: 1003, endPoint y: 669, distance: 24.0
click at [1017, 661] on link "Skip Test" at bounding box center [1011, 669] width 70 height 24
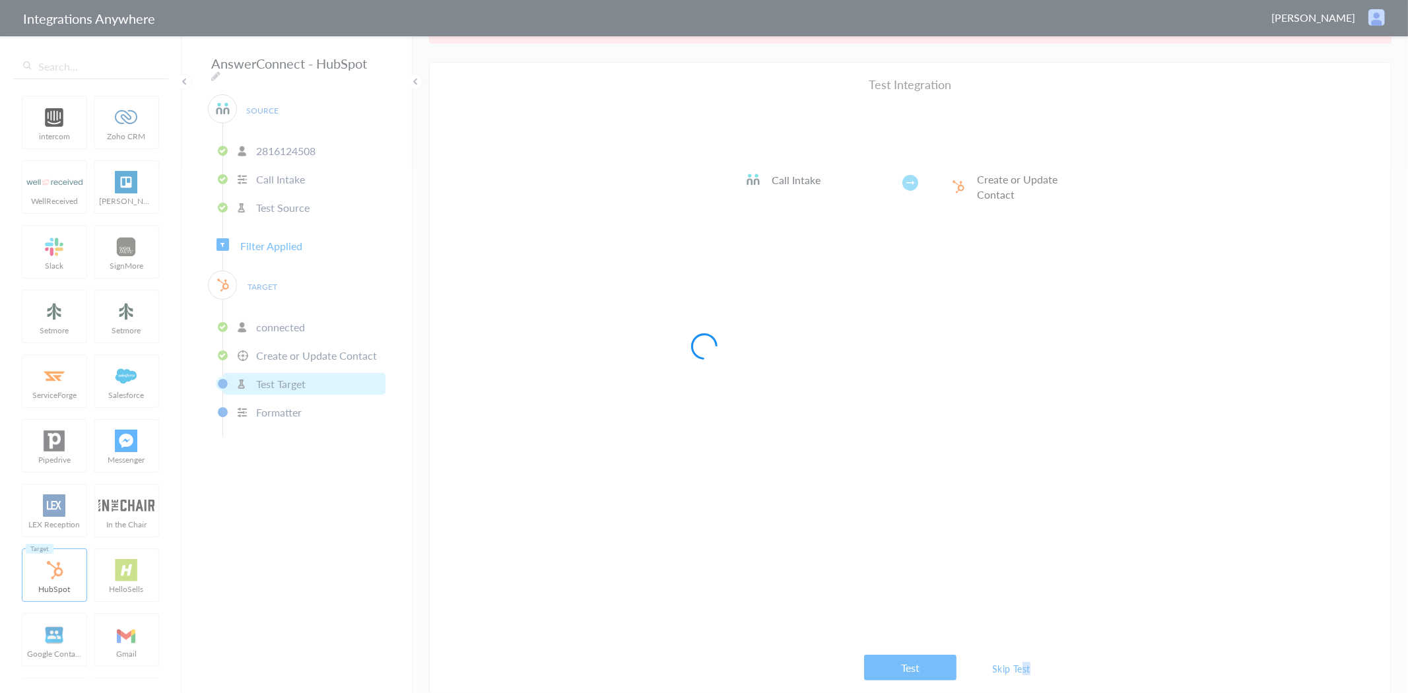
scroll to position [0, 0]
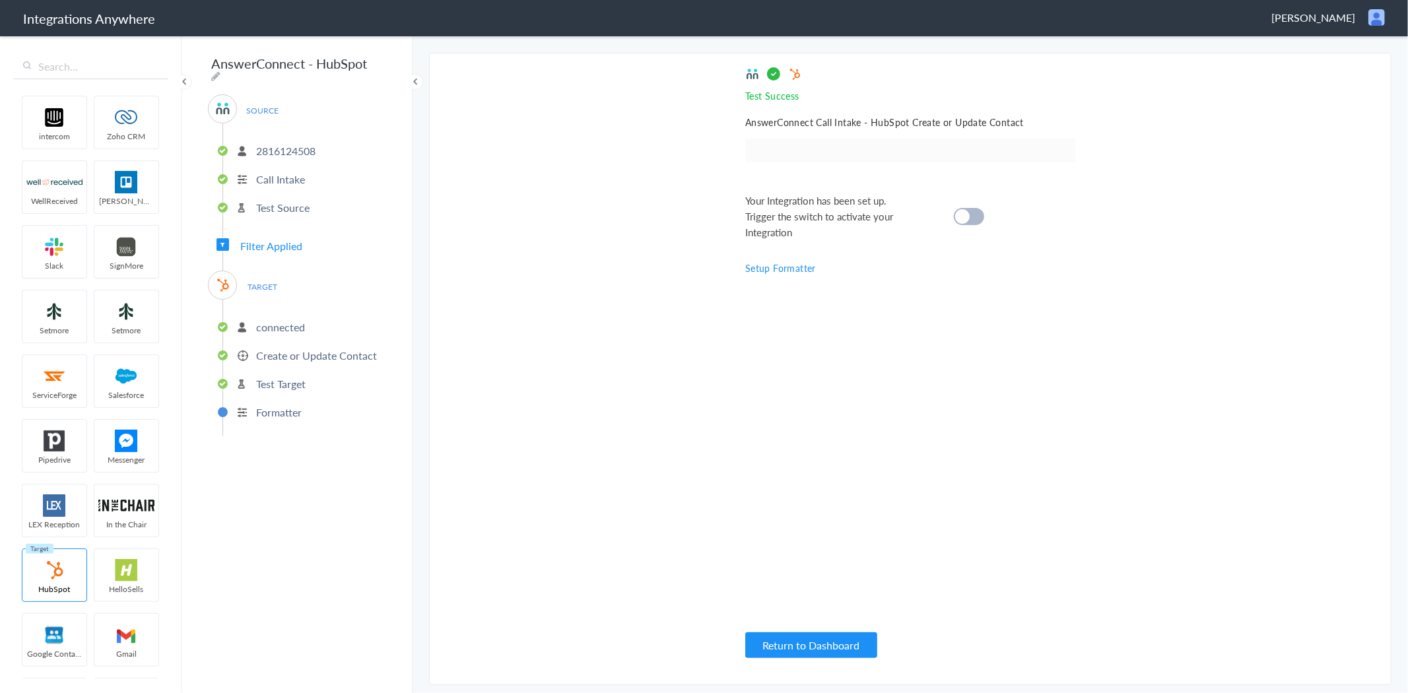
drag, startPoint x: 973, startPoint y: 220, endPoint x: 970, endPoint y: 236, distance: 16.2
click at [973, 220] on div at bounding box center [969, 216] width 30 height 17
